Goal: Obtain resource: Download file/media

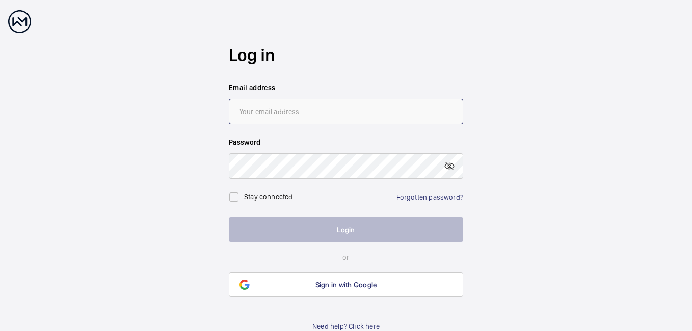
type input "[PERSON_NAME][EMAIL_ADDRESS][DOMAIN_NAME]"
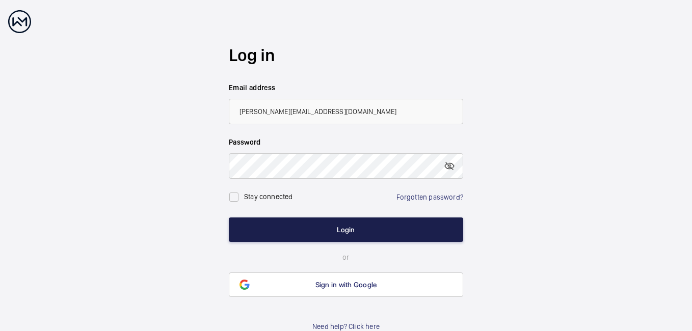
click at [326, 233] on button "Login" at bounding box center [346, 230] width 234 height 24
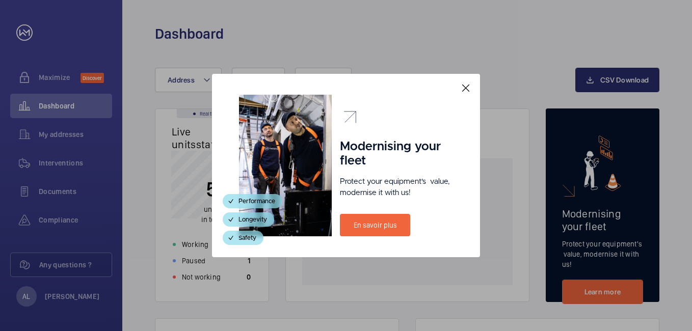
click at [465, 90] on mat-icon at bounding box center [466, 88] width 12 height 12
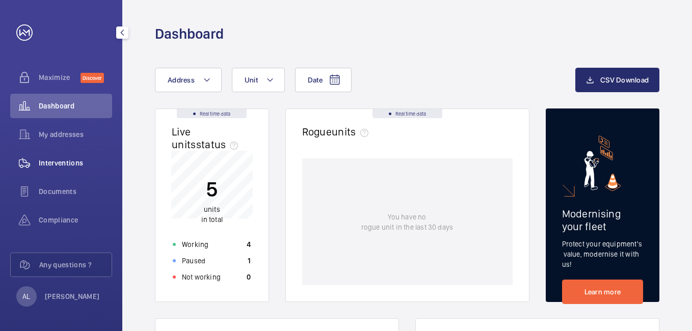
click at [60, 164] on span "Interventions" at bounding box center [75, 163] width 73 height 10
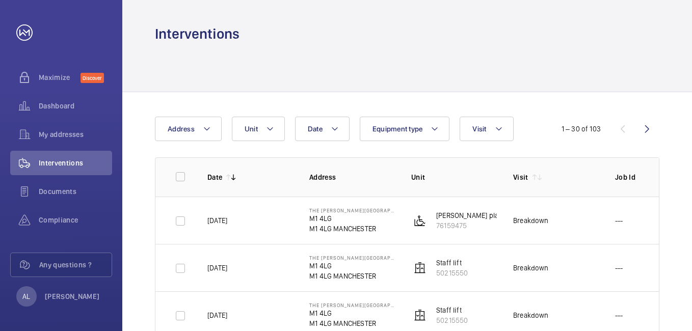
scroll to position [51, 0]
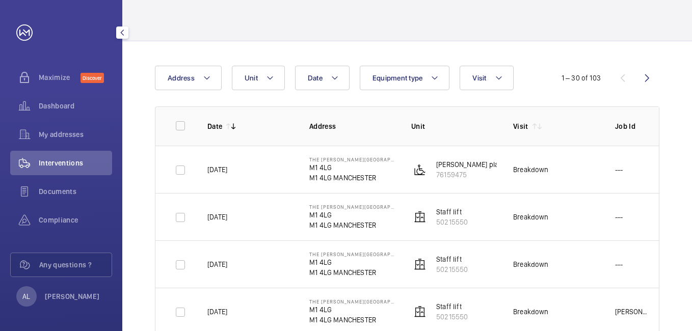
click at [125, 36] on mat-icon "button" at bounding box center [122, 33] width 12 height 8
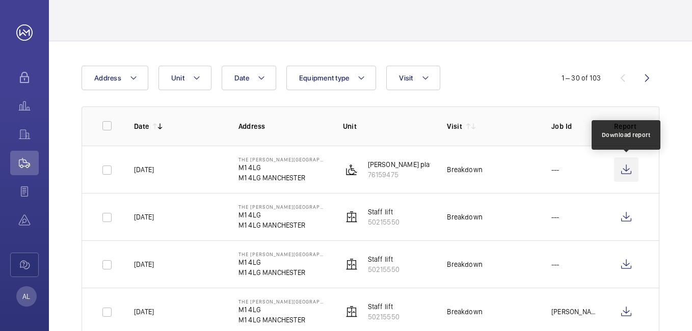
click at [625, 169] on wm-front-icon-button at bounding box center [626, 169] width 24 height 24
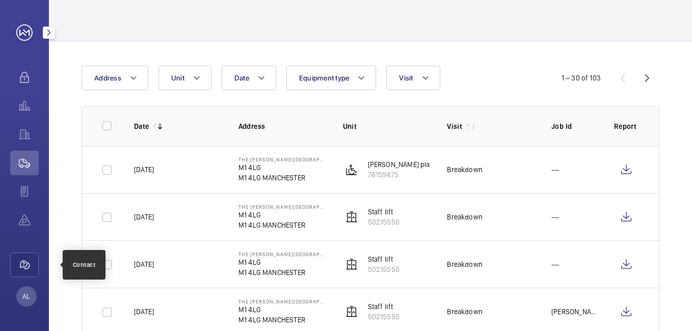
click at [19, 267] on wm-front-icon-button at bounding box center [25, 265] width 29 height 24
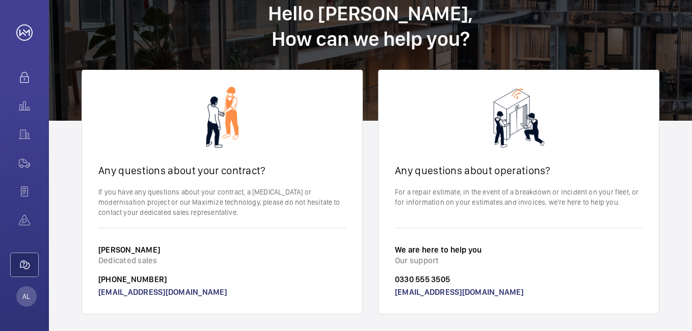
scroll to position [48, 0]
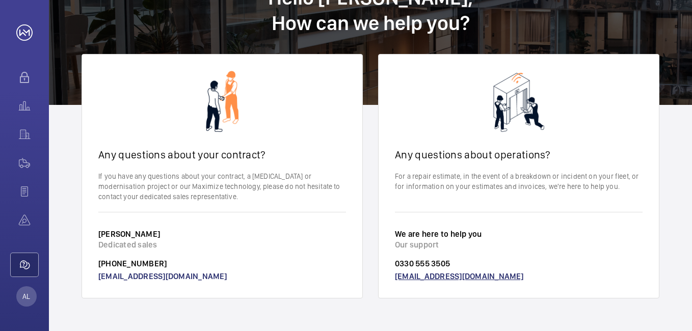
click at [438, 274] on link "[EMAIL_ADDRESS][DOMAIN_NAME]" at bounding box center [459, 277] width 129 height 10
